Goal: Use online tool/utility: Utilize a website feature to perform a specific function

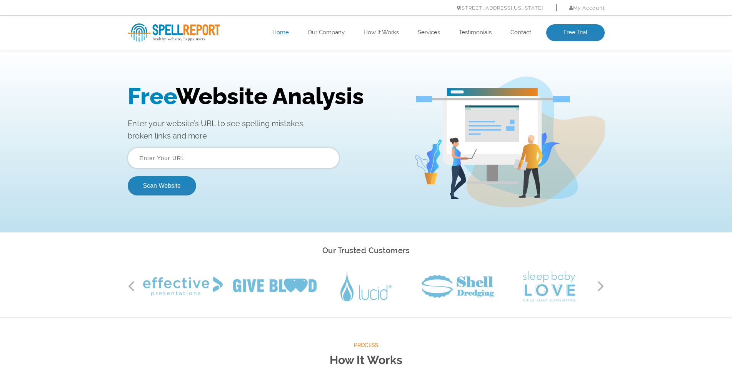
click at [201, 163] on input "text" at bounding box center [234, 158] width 212 height 21
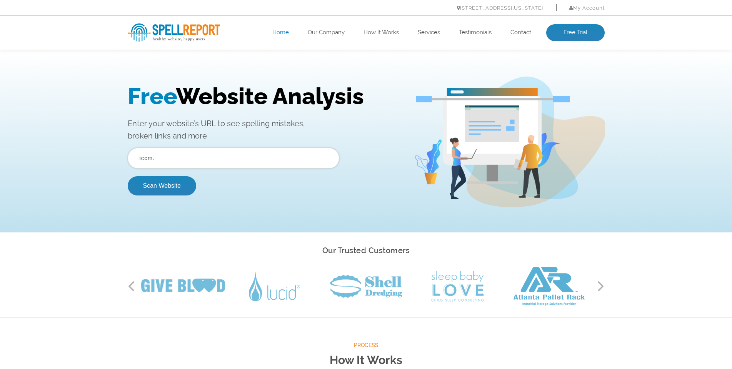
type input "iccm"
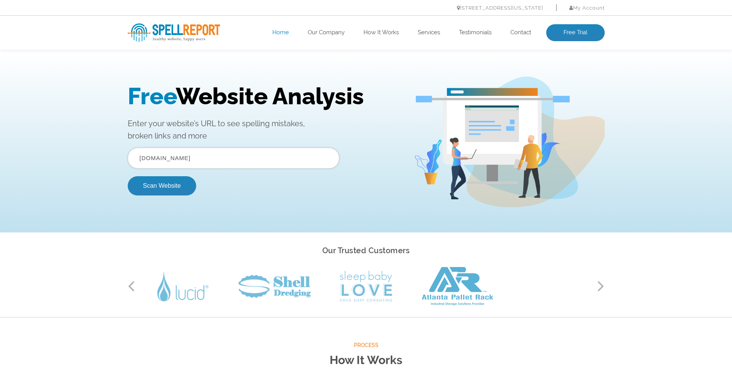
type input "[DOMAIN_NAME]"
click at [128, 176] on button "Scan Website" at bounding box center [162, 185] width 68 height 19
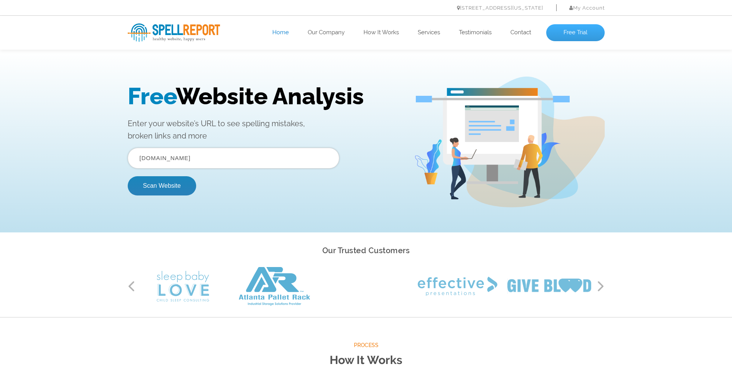
click at [561, 30] on link "Free Trial" at bounding box center [575, 32] width 58 height 17
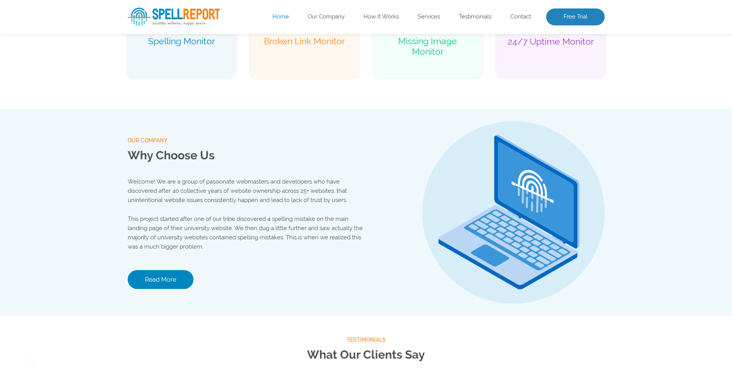
scroll to position [539, 0]
